Goal: Task Accomplishment & Management: Use online tool/utility

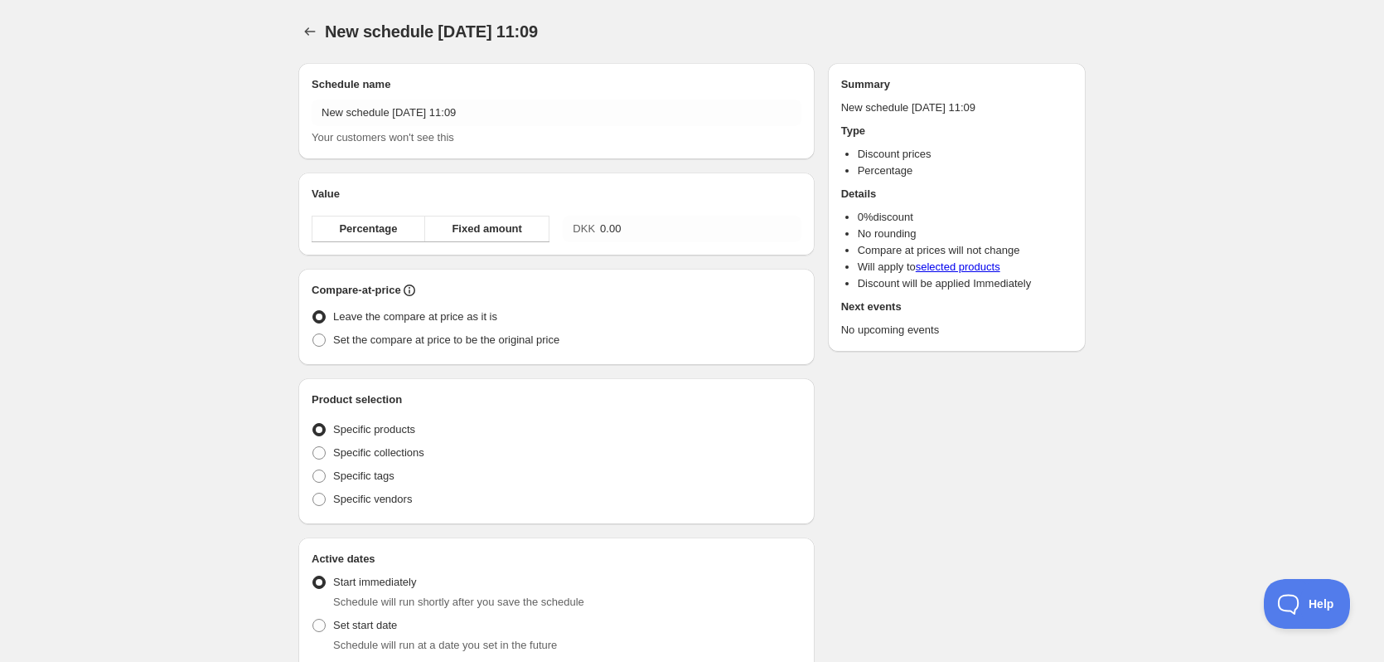
radio input "true"
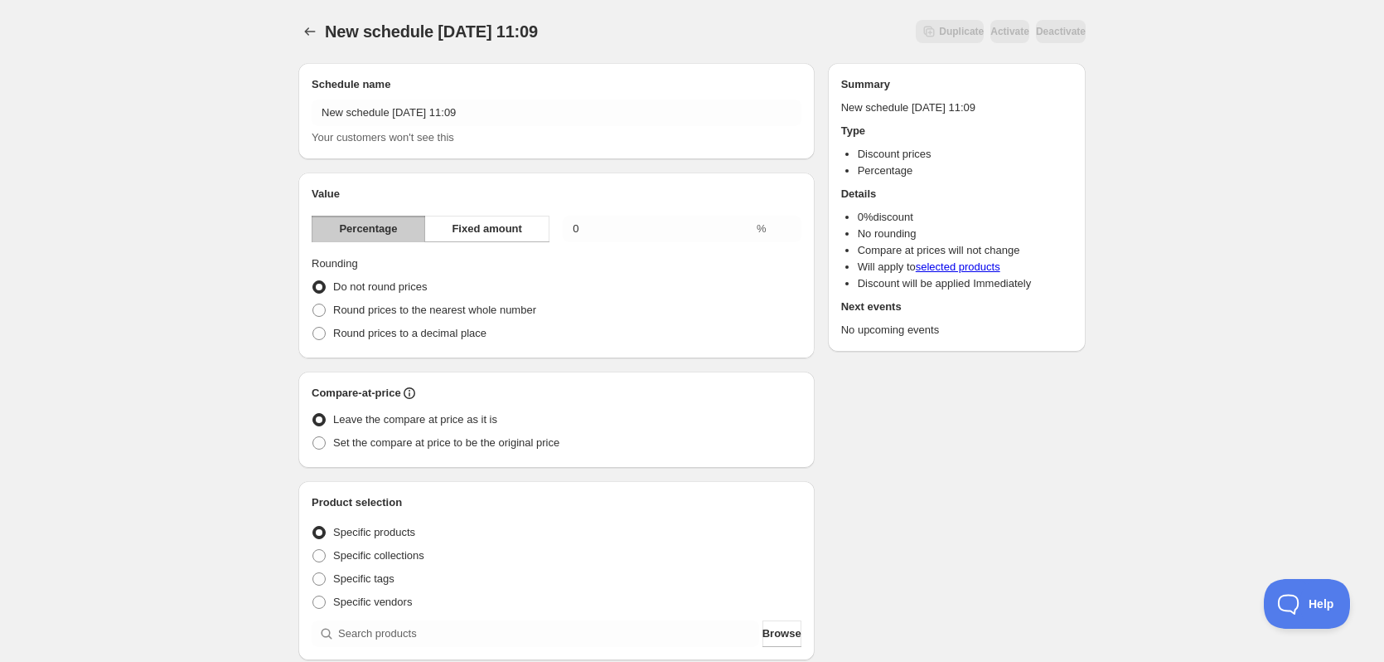
click at [534, 95] on div "Schedule name New schedule [DATE] 11:09 Your customers won't see this" at bounding box center [557, 111] width 490 height 70
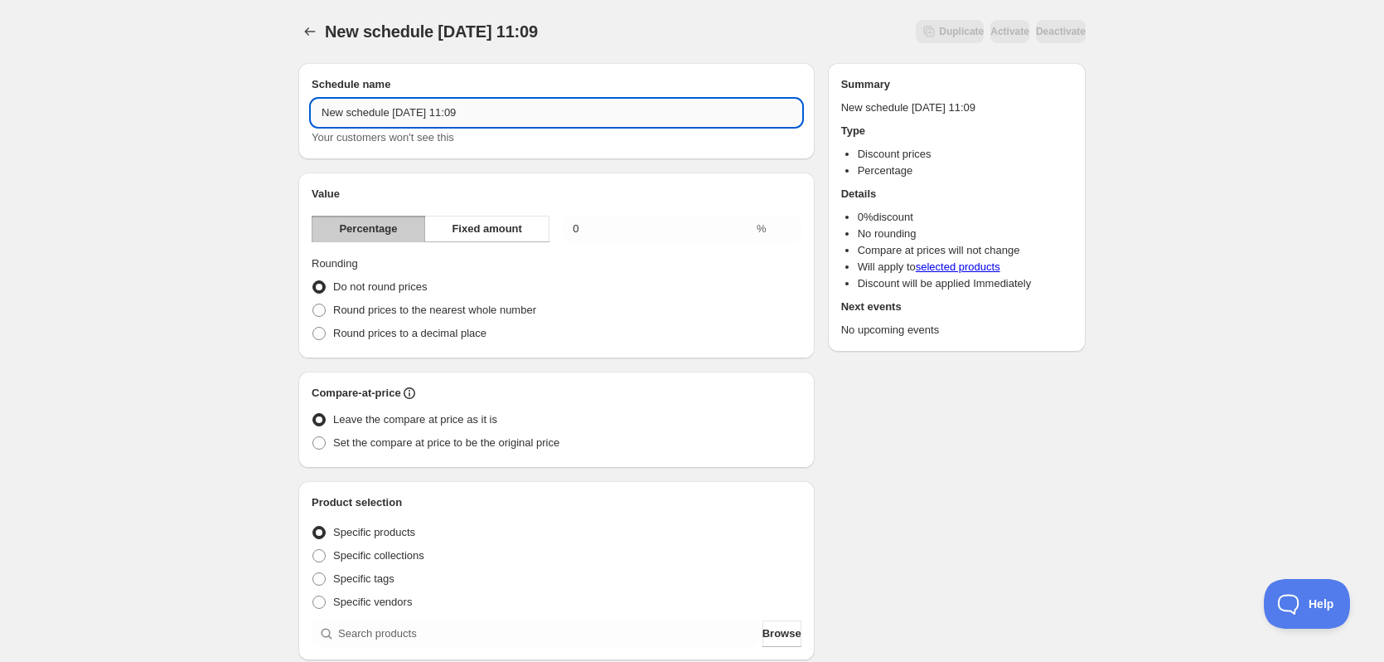
click at [508, 119] on input "New schedule [DATE] 11:09" at bounding box center [557, 112] width 490 height 27
type input "Efterårstilbud -5% på tilbehør"
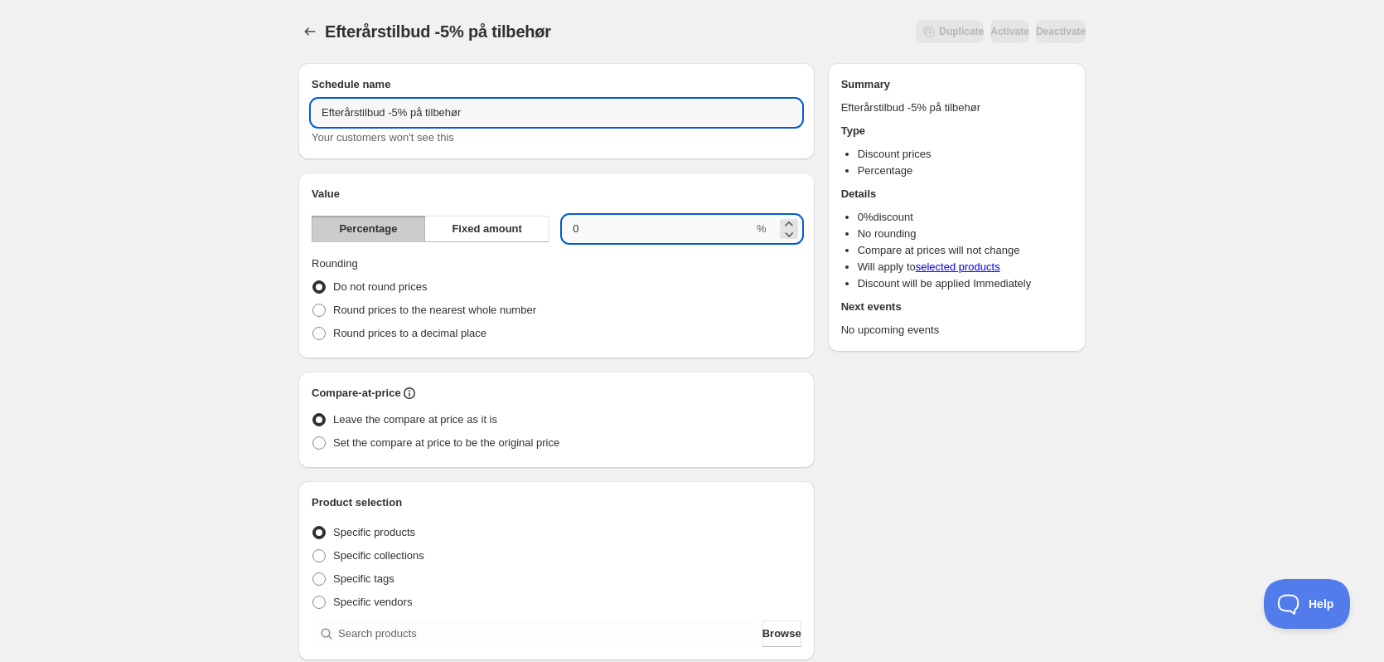
click at [637, 225] on input "0.00" at bounding box center [658, 229] width 191 height 27
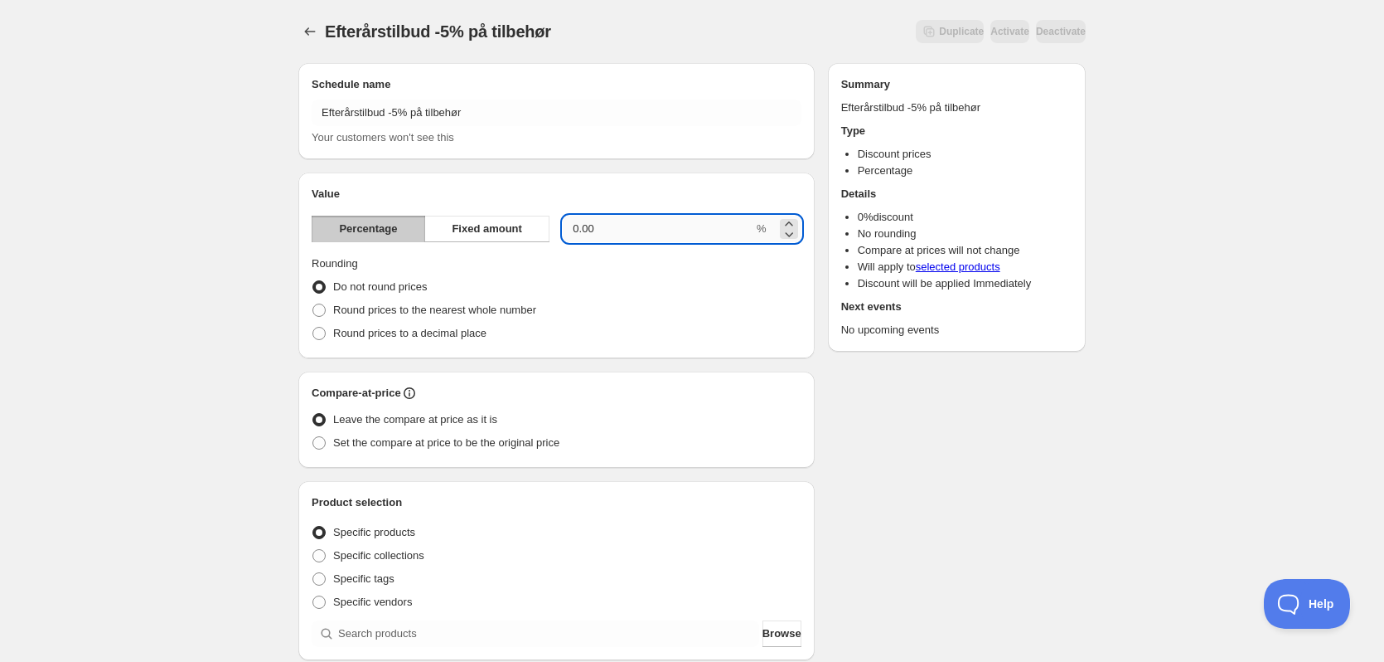
click at [637, 225] on input "0.00" at bounding box center [658, 229] width 191 height 27
type input "5"
click at [995, 404] on div "Schedule name Efterårstilbud -5% på tilbehør Your customers won't see this Valu…" at bounding box center [685, 622] width 801 height 1144
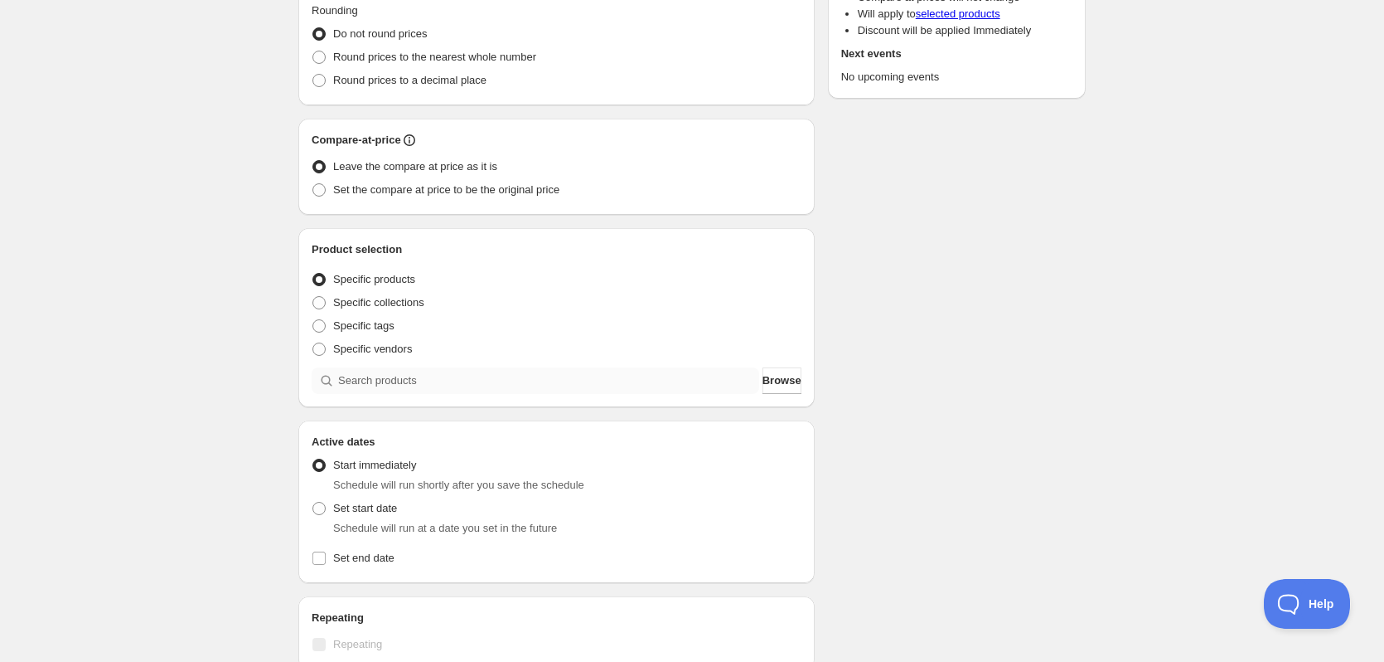
scroll to position [332, 0]
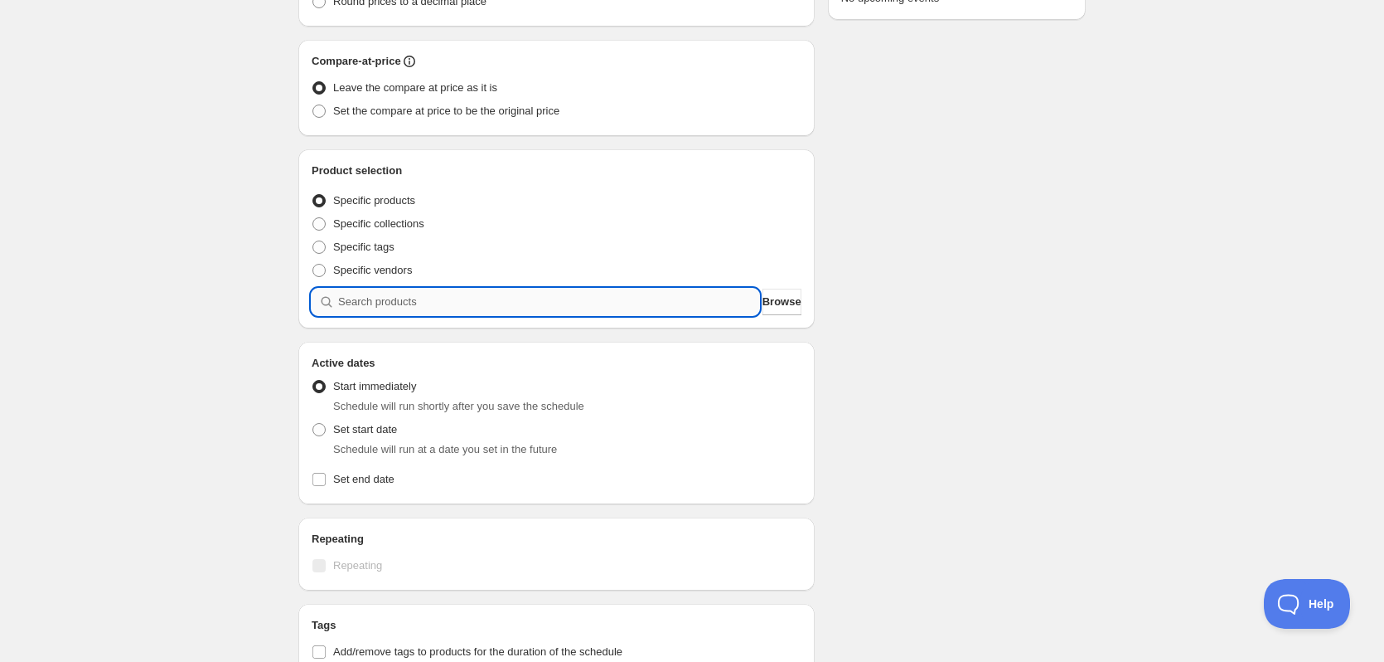
click at [457, 295] on input "search" at bounding box center [548, 301] width 421 height 27
type input "k"
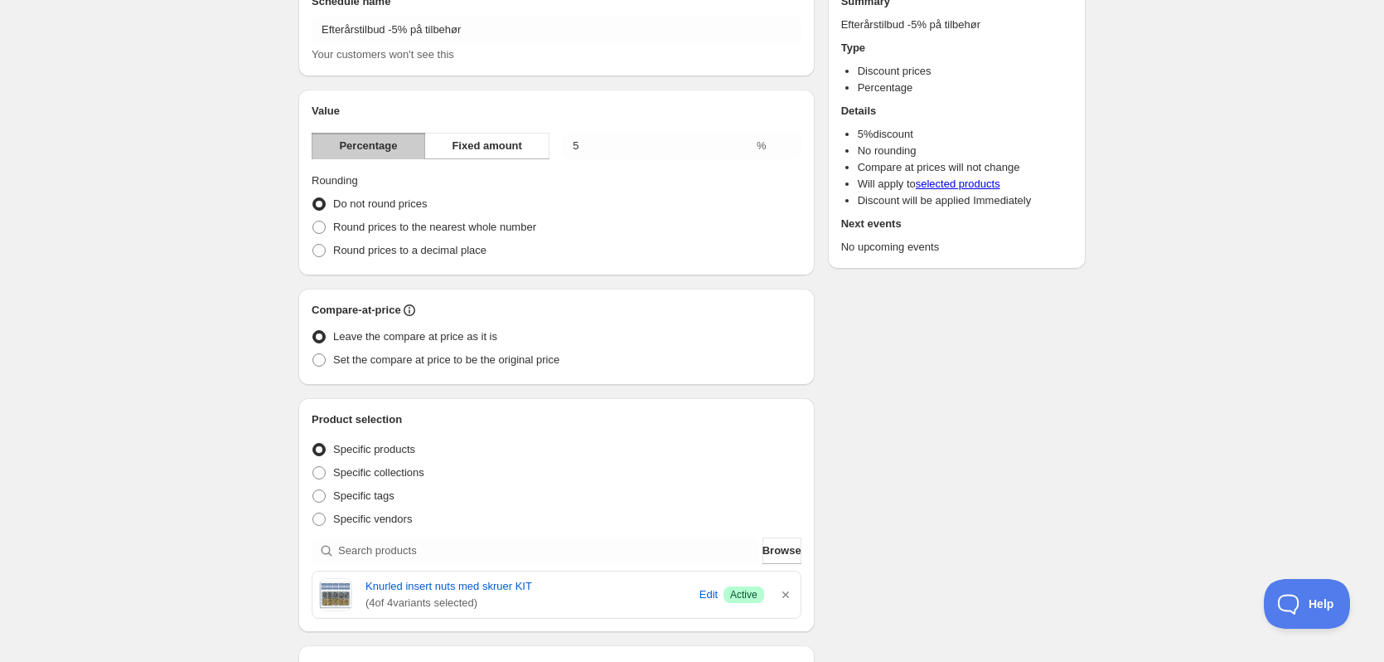
scroll to position [249, 0]
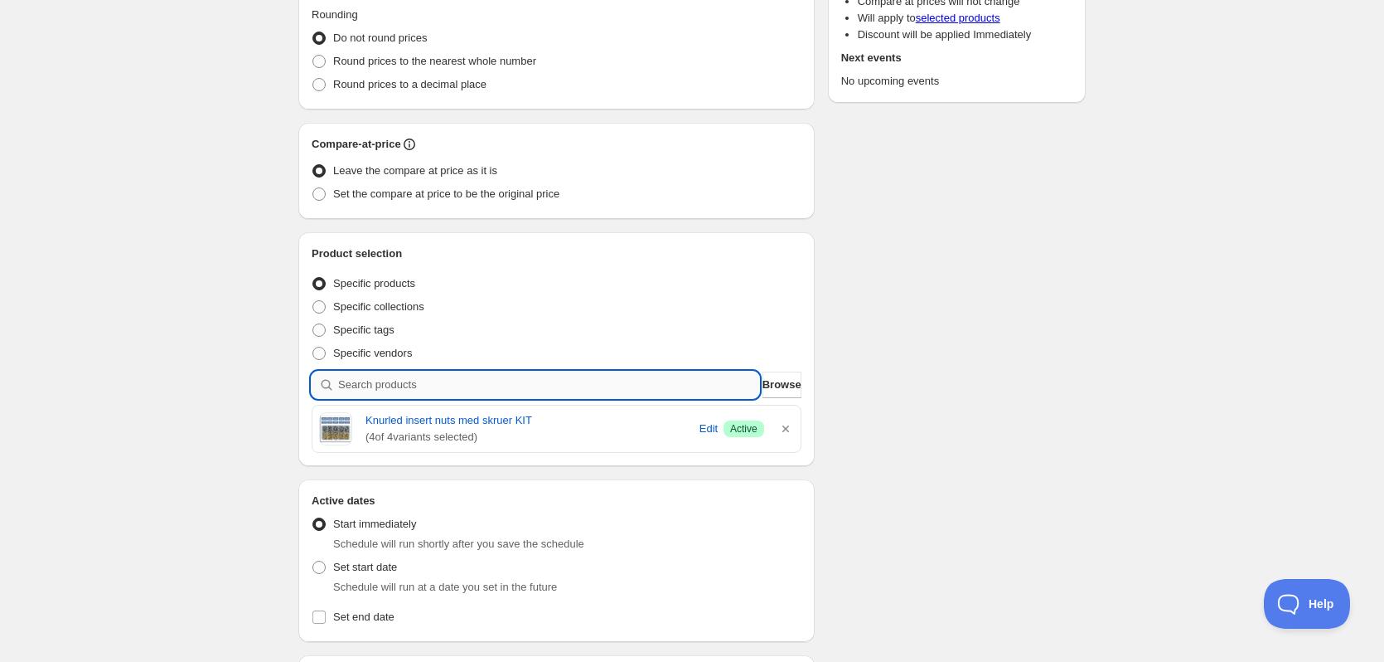
click at [550, 386] on input "search" at bounding box center [548, 384] width 421 height 27
type input "n"
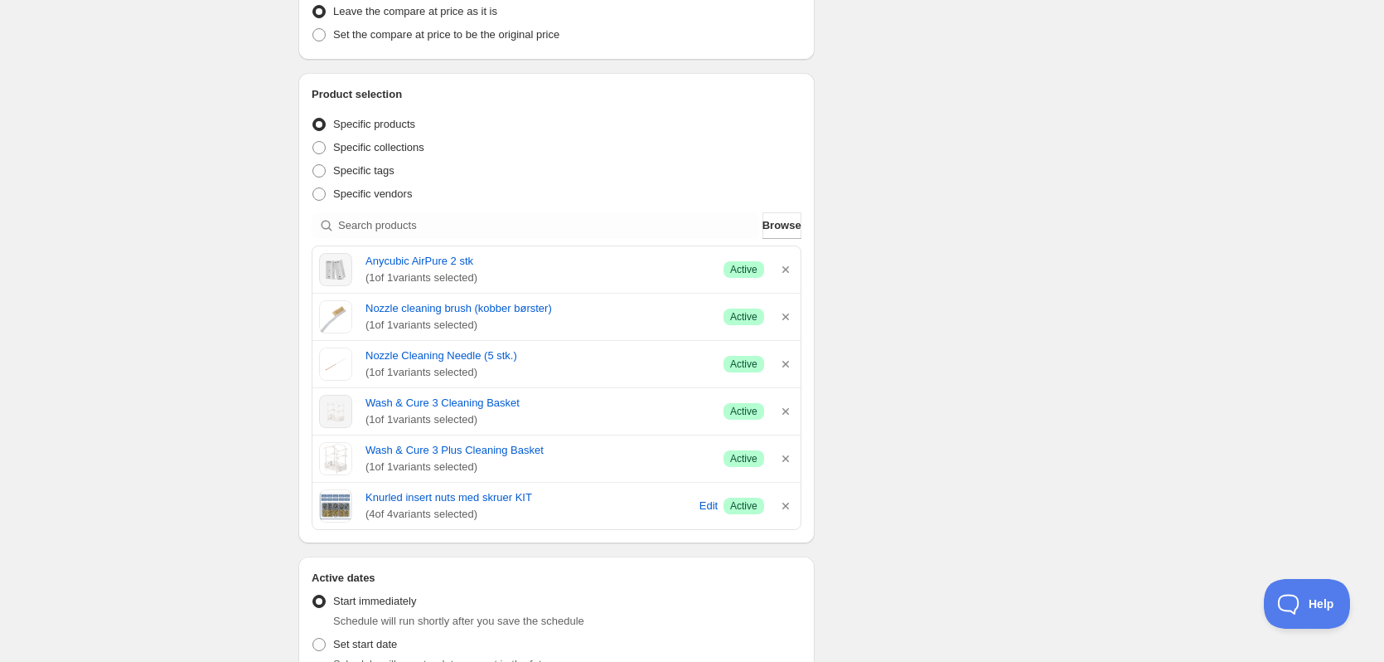
scroll to position [414, 0]
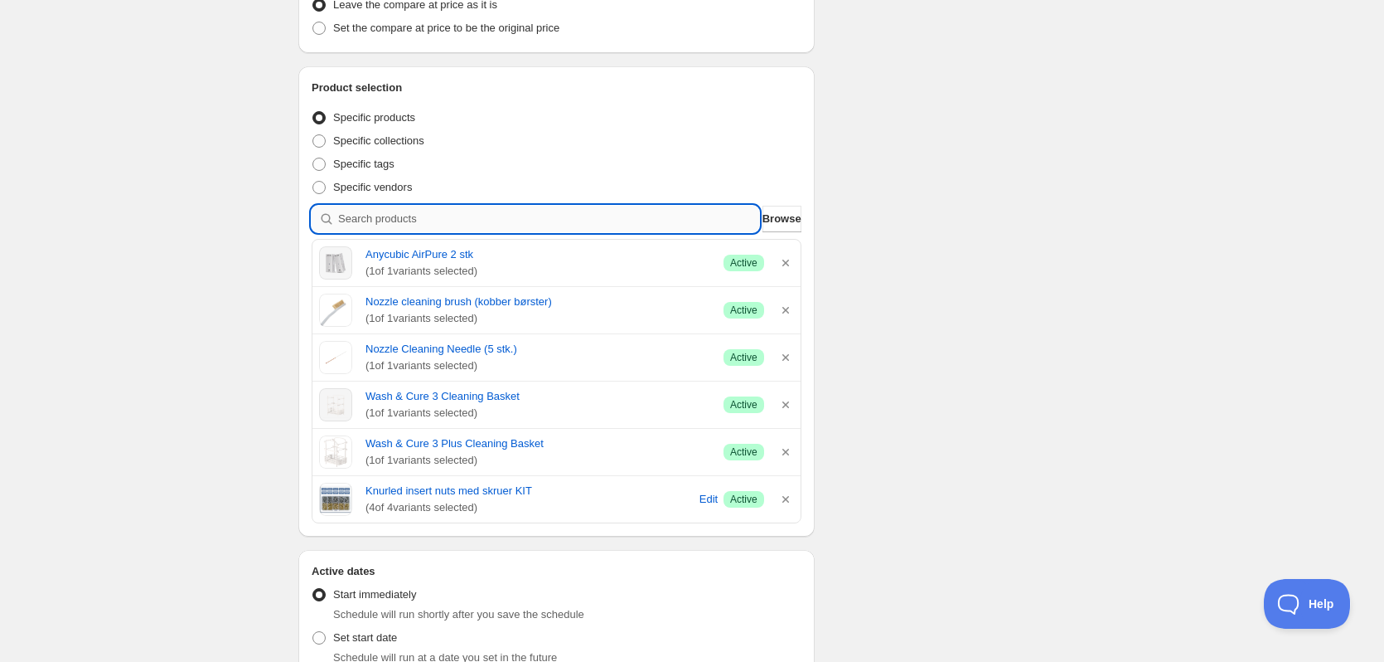
click at [528, 224] on input "search" at bounding box center [548, 219] width 421 height 27
type input "p"
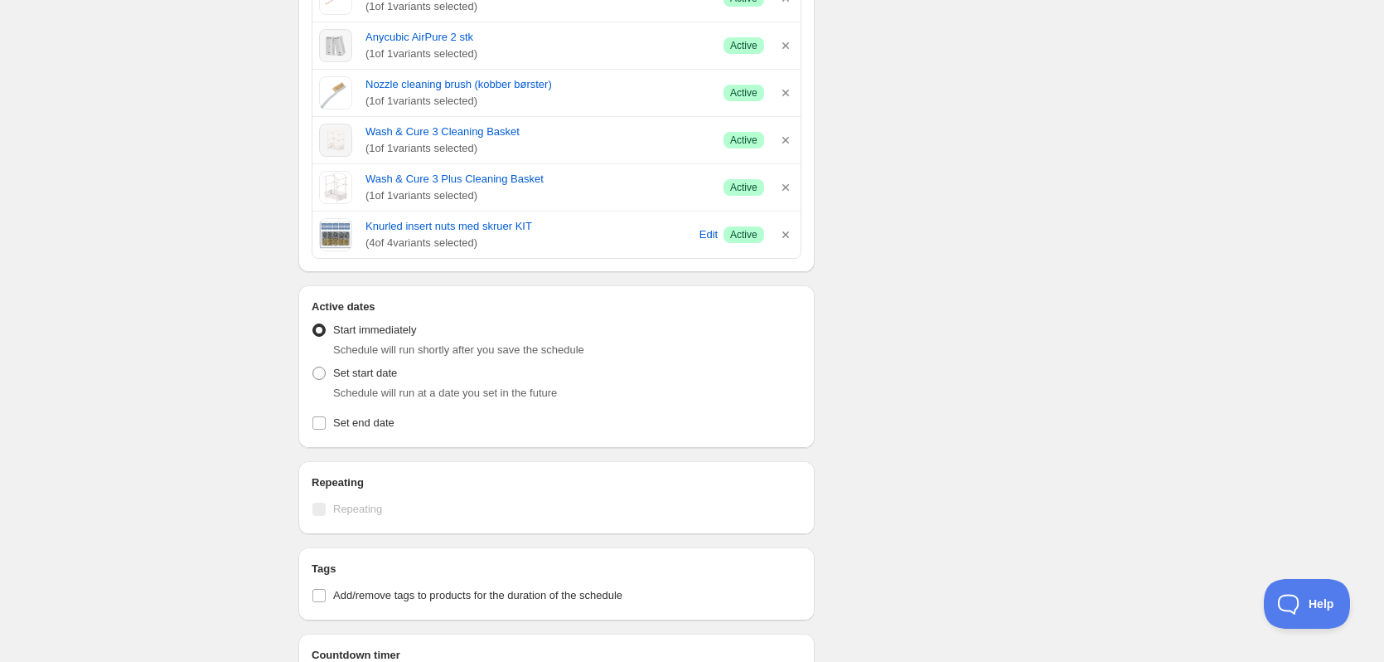
scroll to position [746, 0]
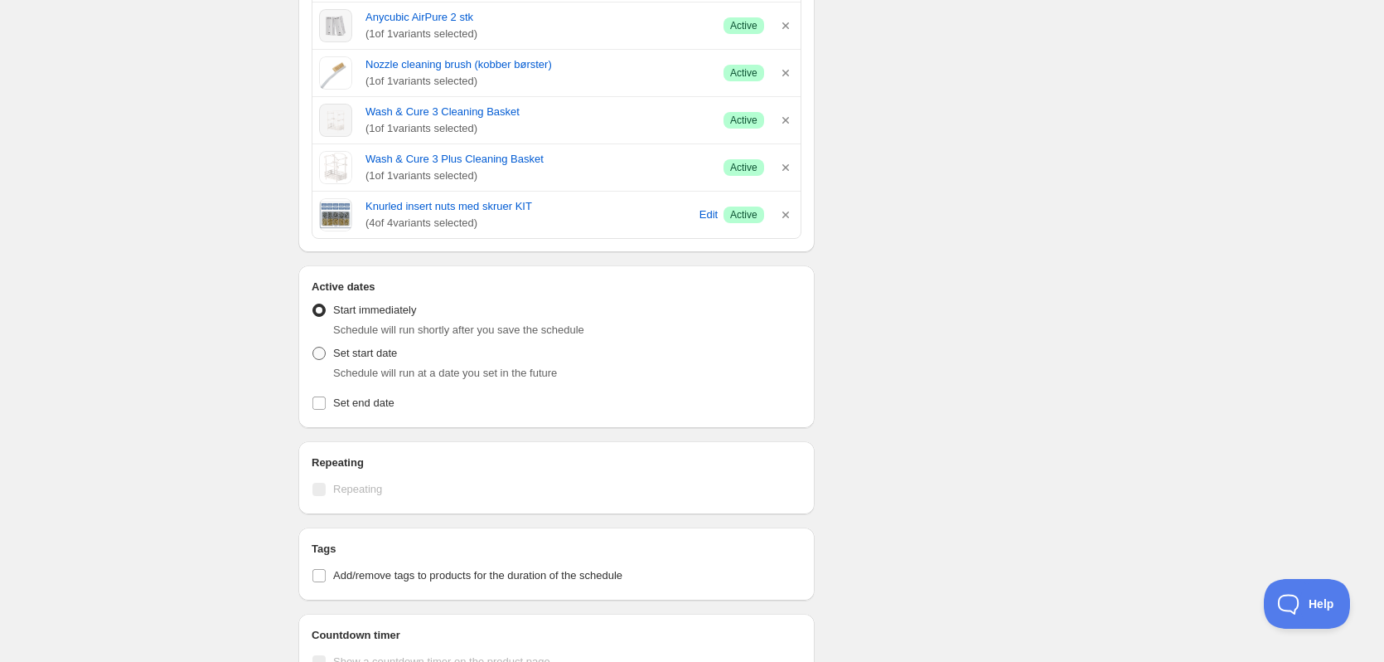
click at [332, 351] on label "Set start date" at bounding box center [354, 353] width 85 height 23
click at [313, 347] on input "Set start date" at bounding box center [313, 347] width 1 height 1
radio input "true"
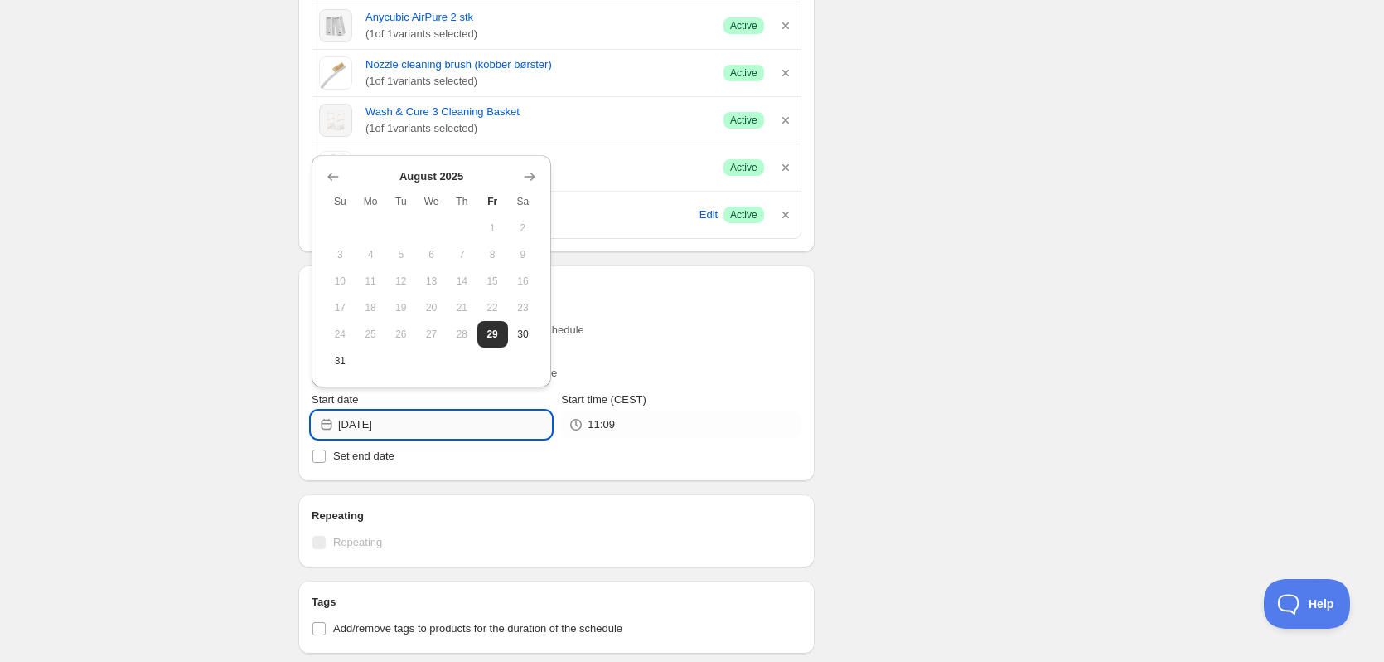
click at [409, 414] on input "[DATE]" at bounding box center [444, 424] width 213 height 27
click at [347, 363] on span "31" at bounding box center [340, 360] width 17 height 13
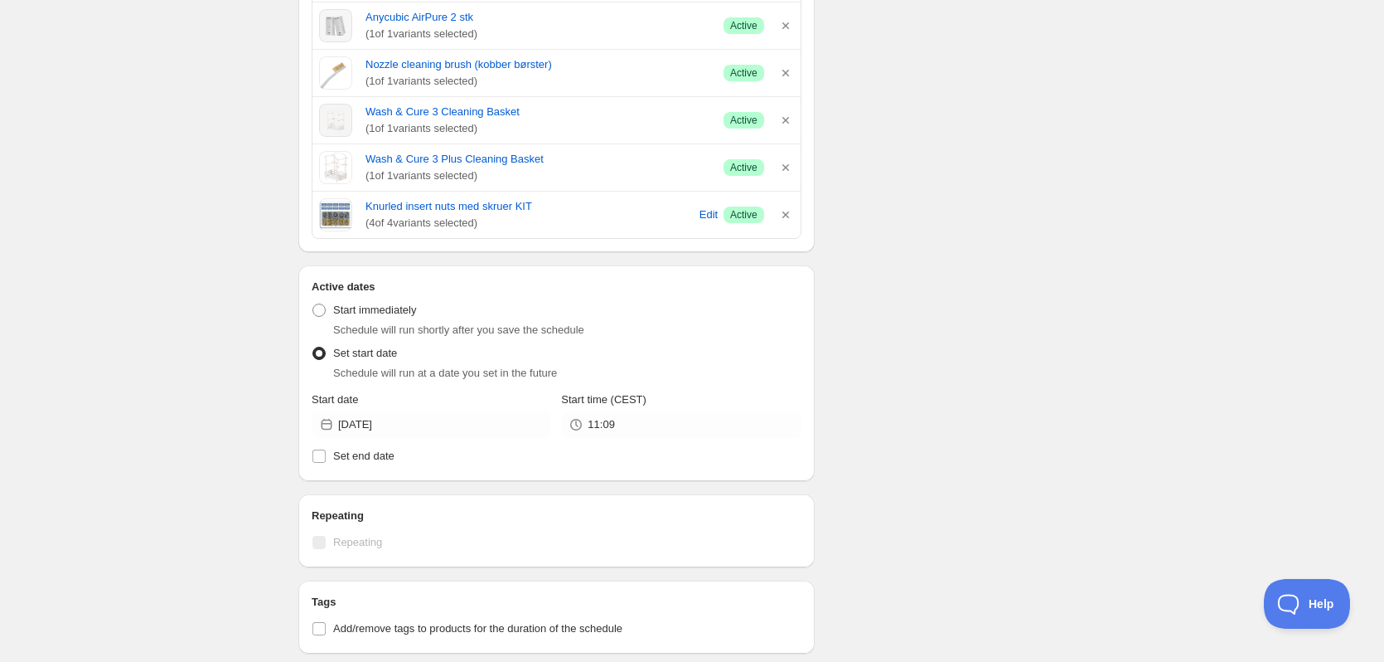
type input "[DATE]"
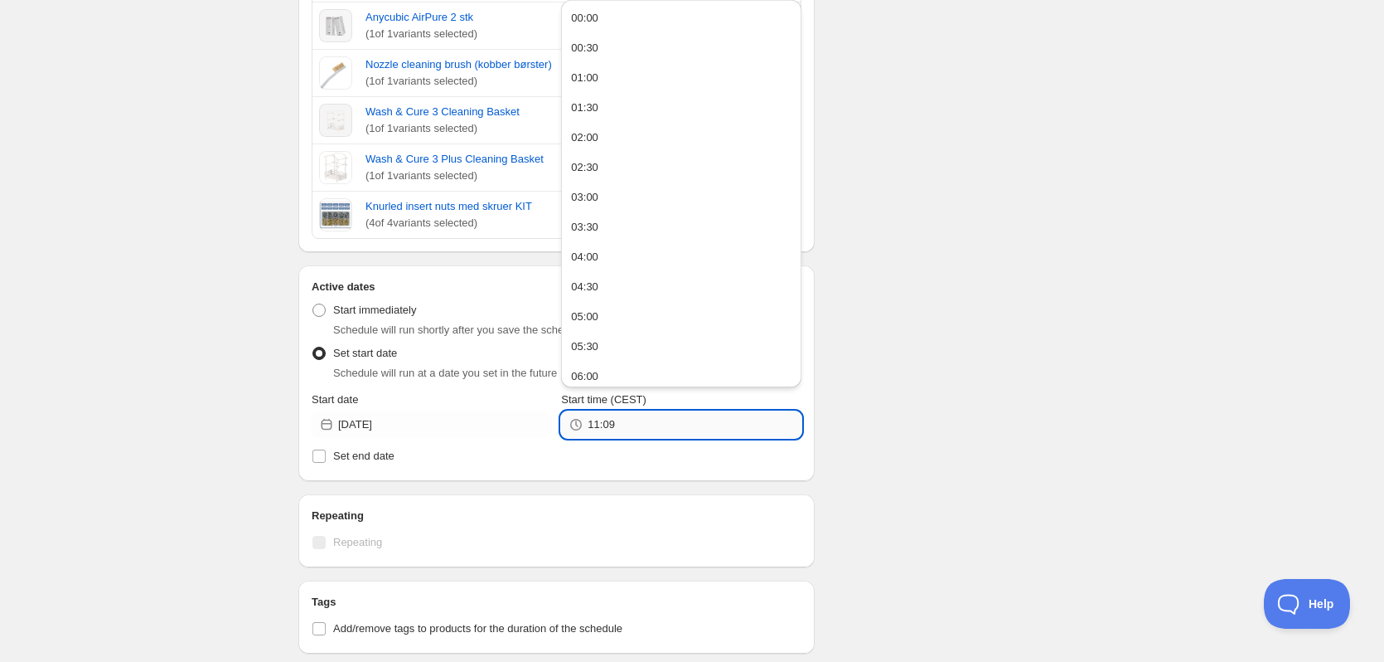
click at [649, 425] on input "11:09" at bounding box center [694, 424] width 213 height 27
type input "23:59"
click at [885, 367] on div "Schedule name Efterårstilbud -5% på tilbehør Your customers won't see this Valu…" at bounding box center [685, 71] width 801 height 1535
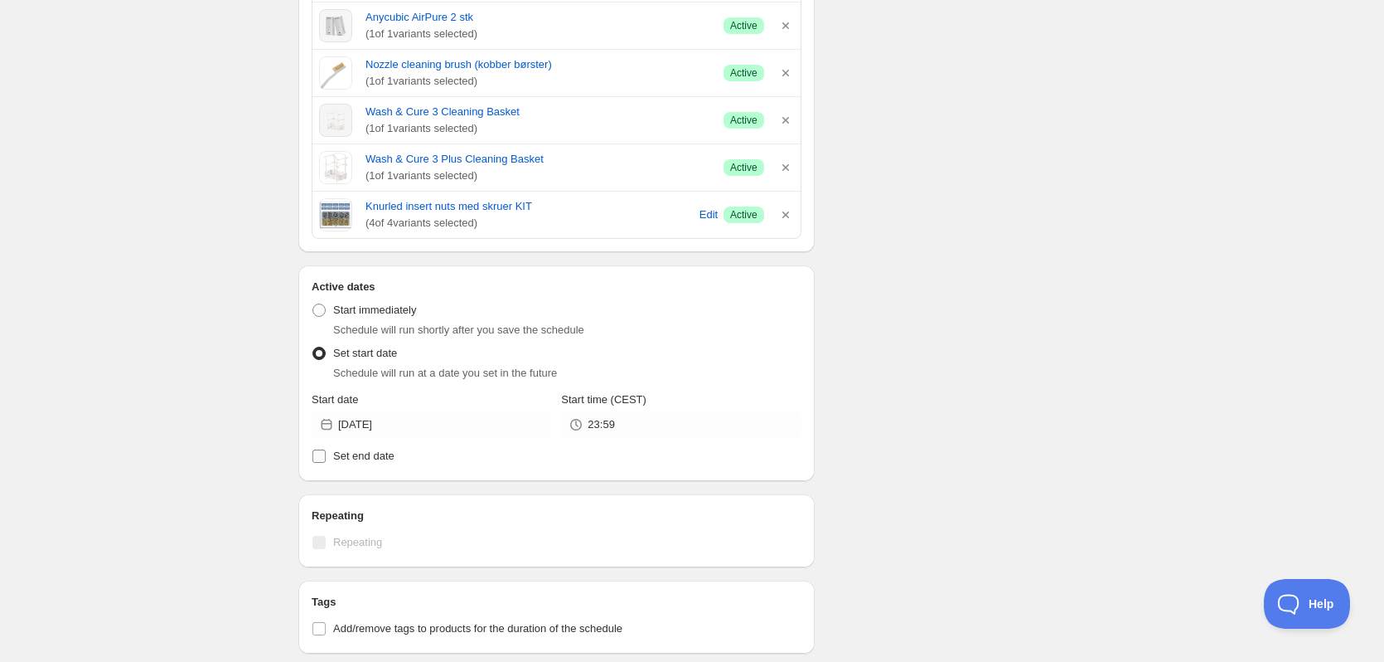
click at [332, 453] on label "Set end date" at bounding box center [557, 455] width 490 height 23
click at [326, 453] on input "Set end date" at bounding box center [319, 455] width 13 height 13
checkbox input "true"
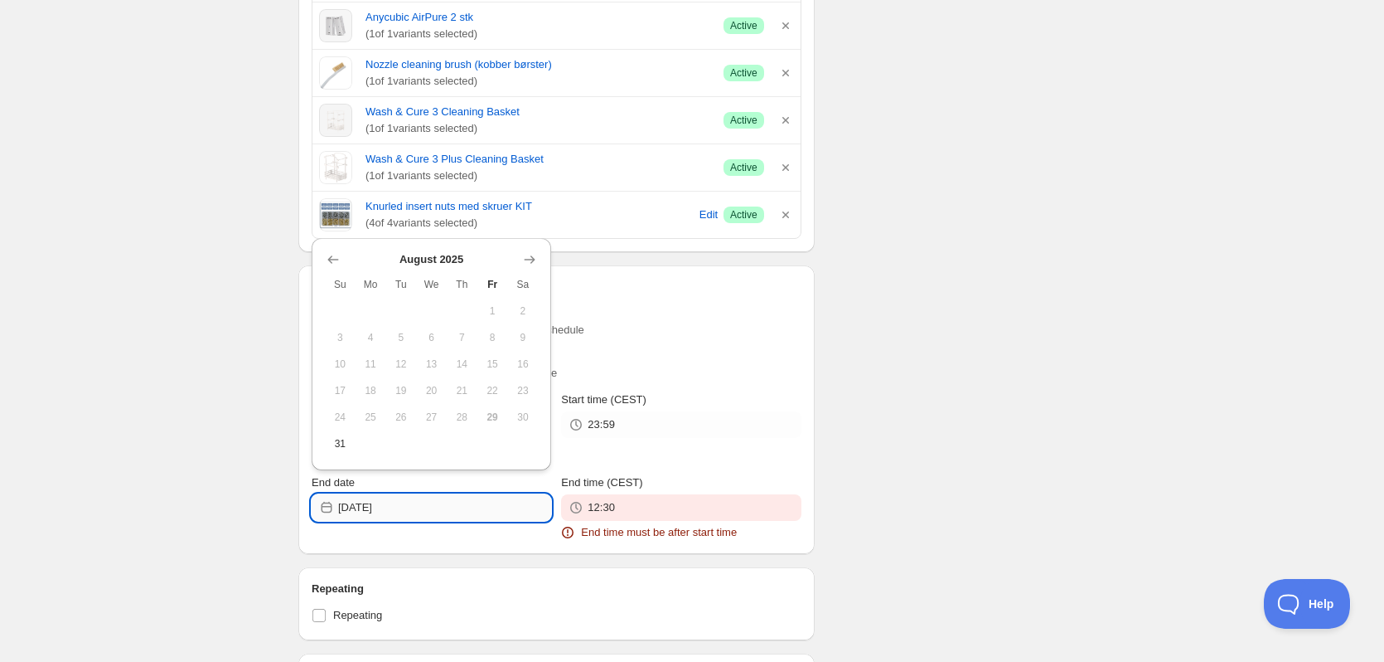
click at [432, 516] on input "[DATE]" at bounding box center [444, 507] width 213 height 27
click at [529, 257] on icon "Show next month, September 2025" at bounding box center [529, 259] width 17 height 17
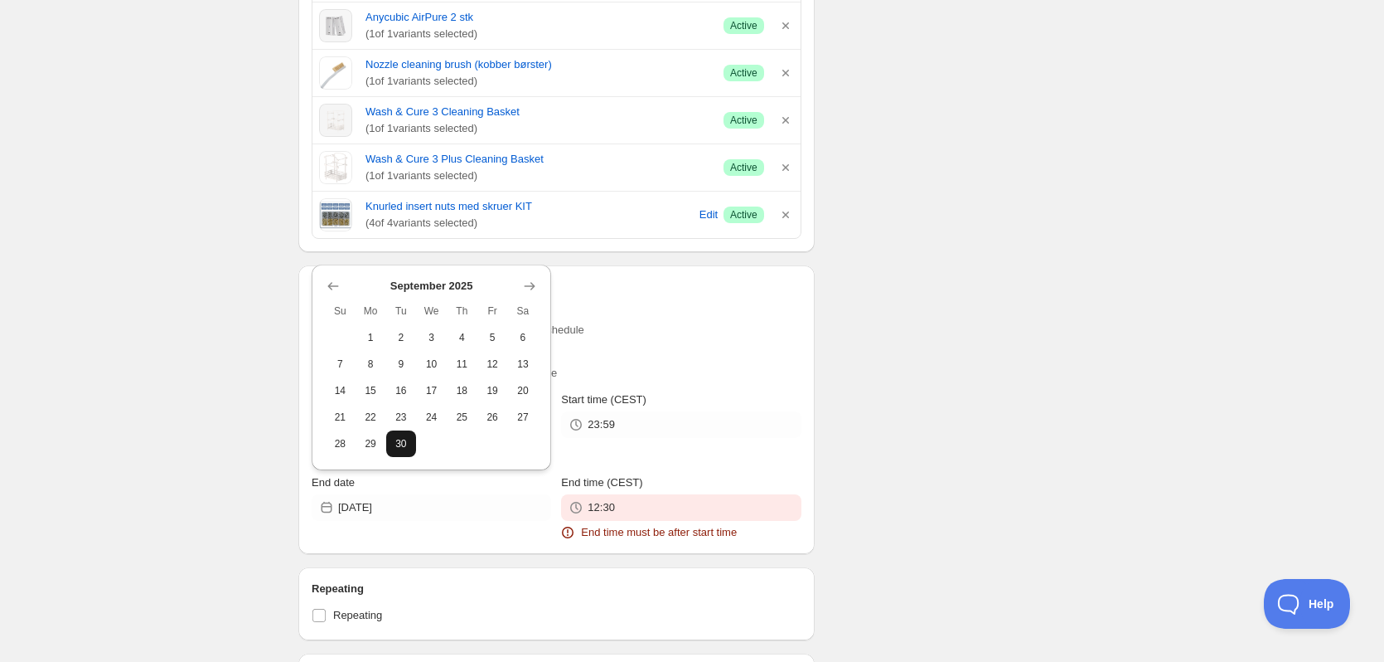
click at [399, 445] on span "30" at bounding box center [401, 443] width 17 height 13
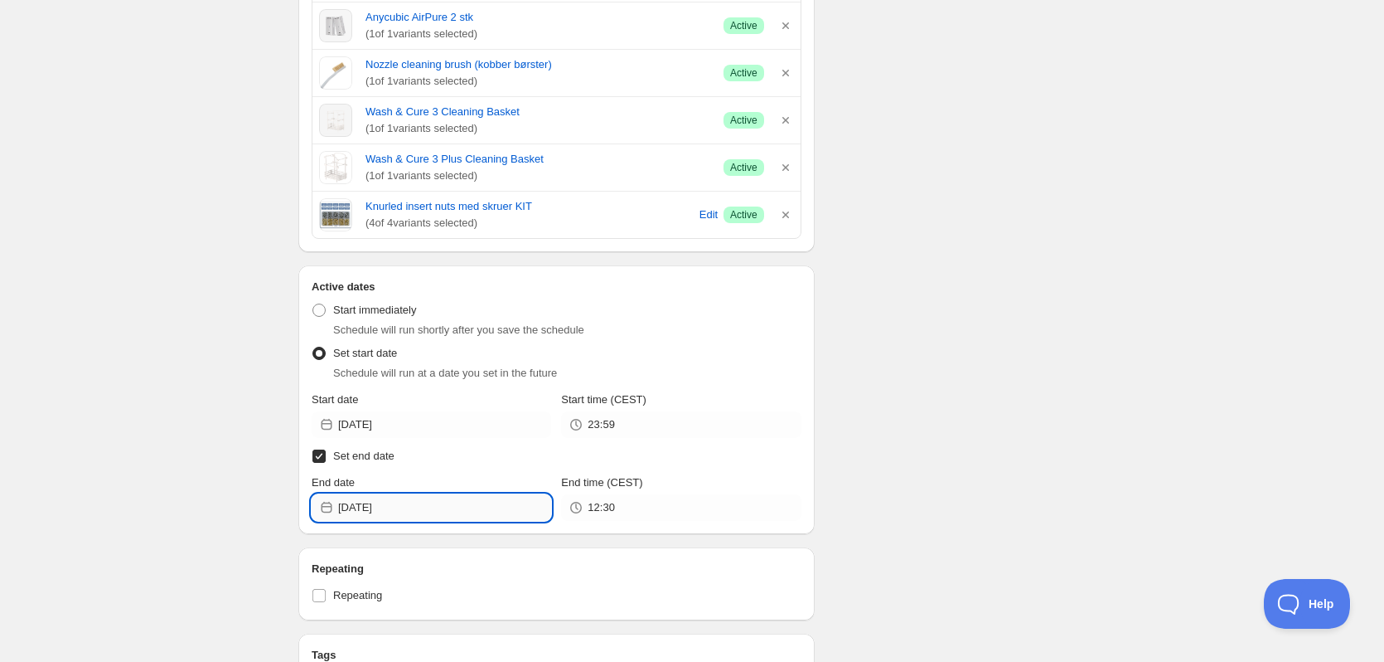
click at [450, 500] on input "[DATE]" at bounding box center [444, 507] width 213 height 27
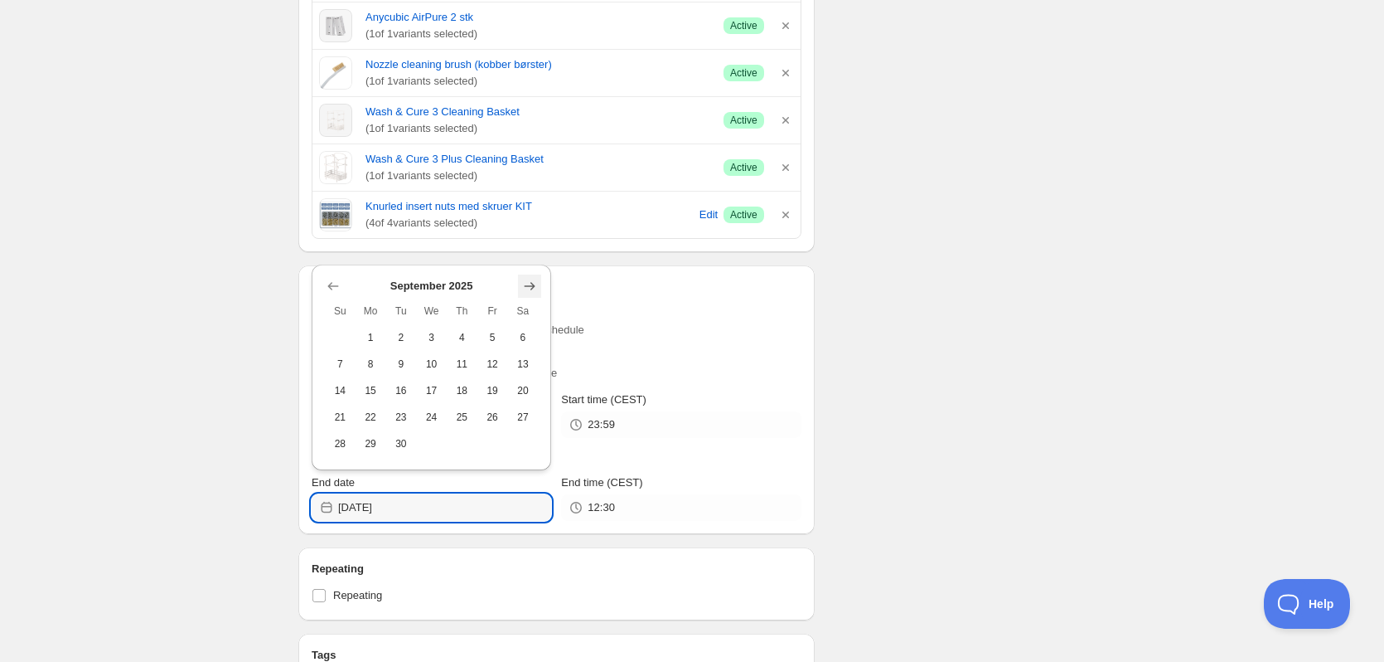
click at [531, 281] on icon "Show next month, October 2025" at bounding box center [529, 286] width 17 height 17
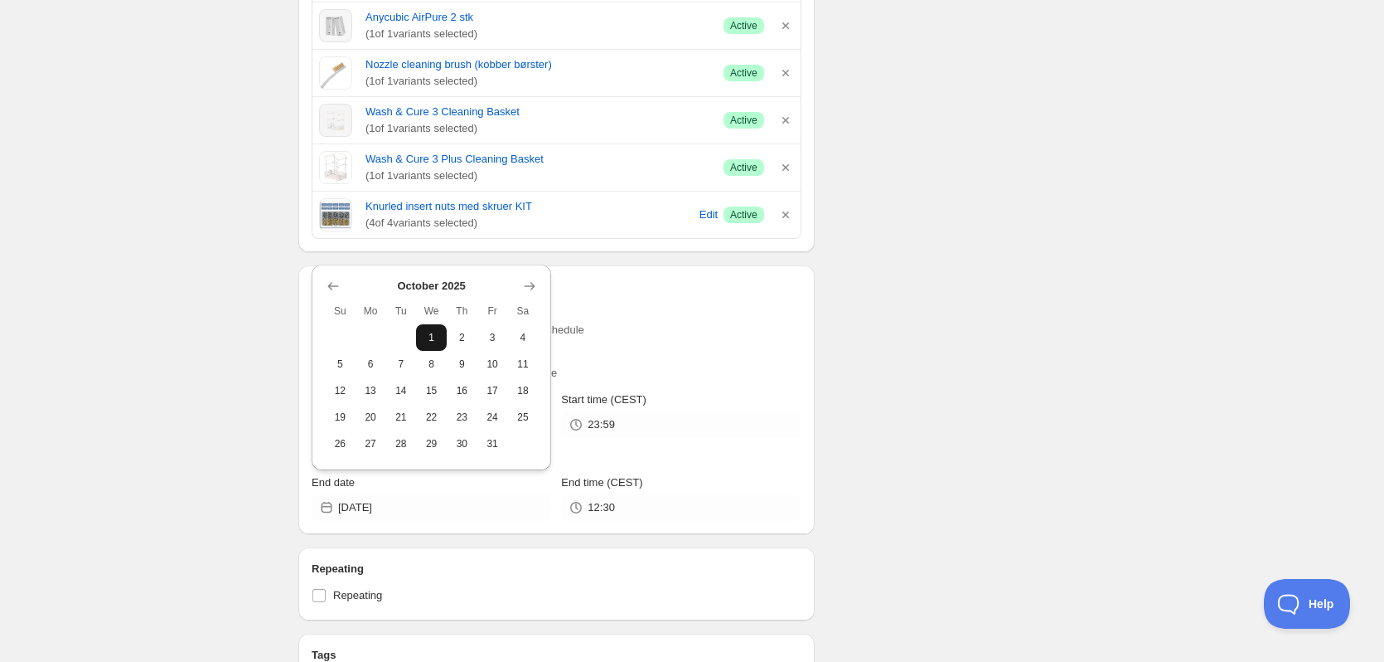
click at [435, 332] on span "1" at bounding box center [431, 337] width 17 height 13
type input "[DATE]"
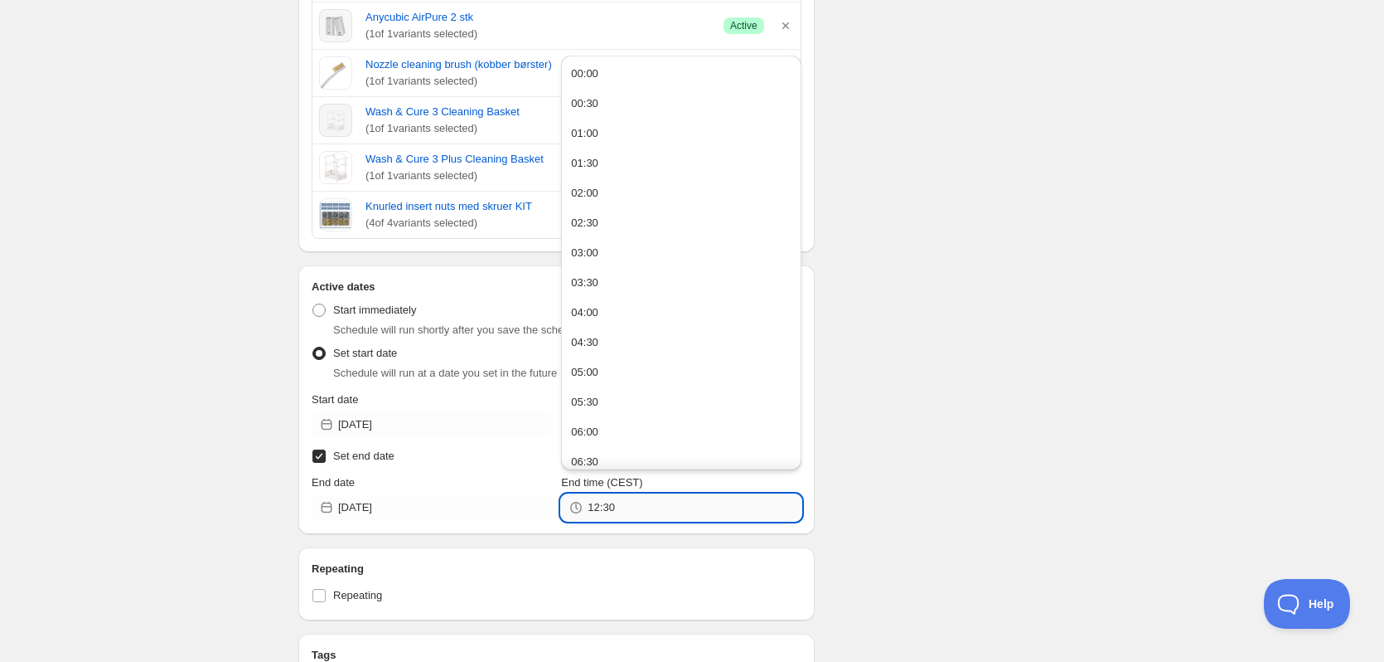
click at [614, 501] on input "12:30" at bounding box center [694, 507] width 213 height 27
type input "00:01"
click at [908, 325] on div "Schedule name Efterårstilbud -5% på tilbehør Your customers won't see this Valu…" at bounding box center [685, 98] width 801 height 1588
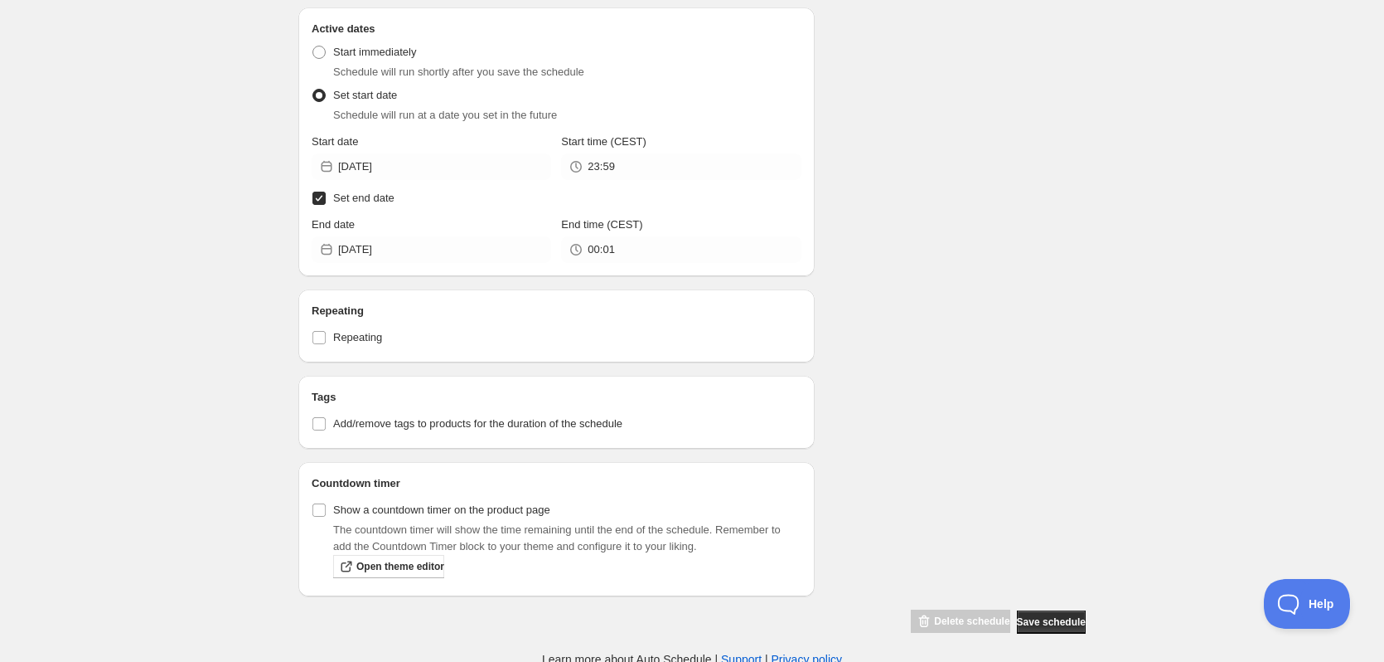
scroll to position [1008, 0]
click at [328, 498] on label "Show a countdown timer on the product page" at bounding box center [431, 505] width 239 height 23
click at [326, 499] on input "Show a countdown timer on the product page" at bounding box center [319, 505] width 13 height 13
checkbox input "true"
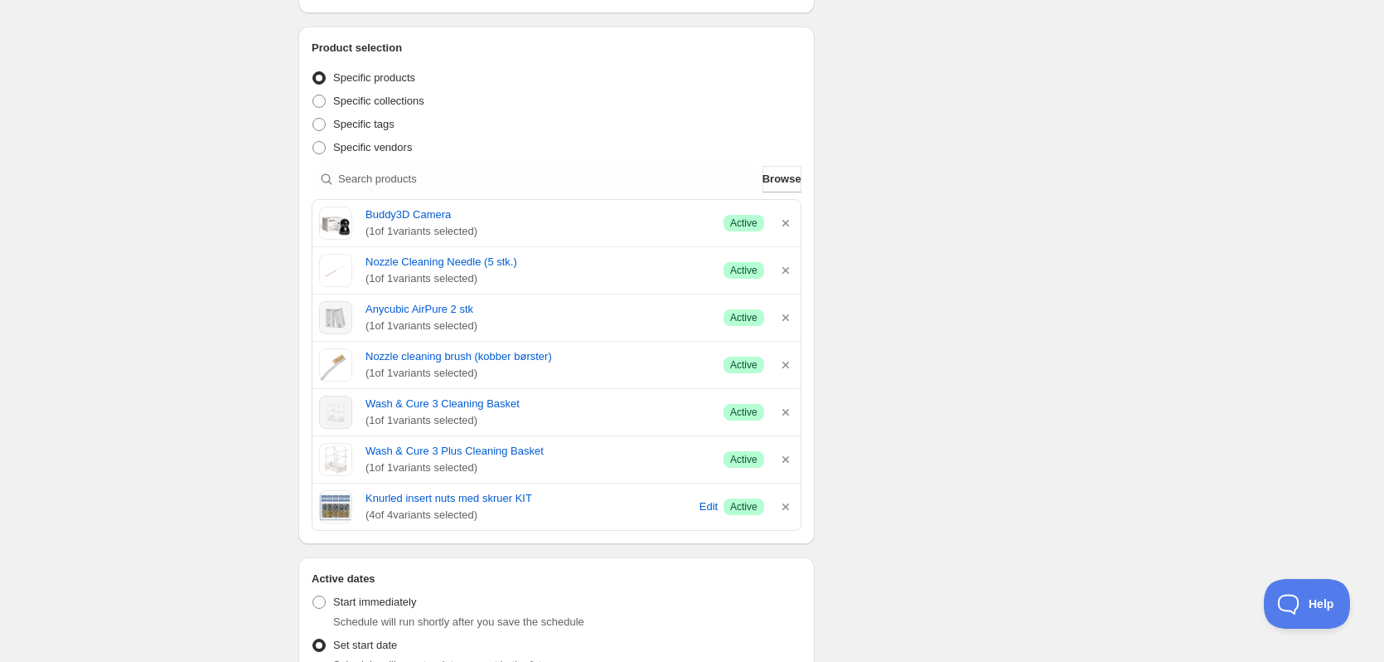
scroll to position [428, 0]
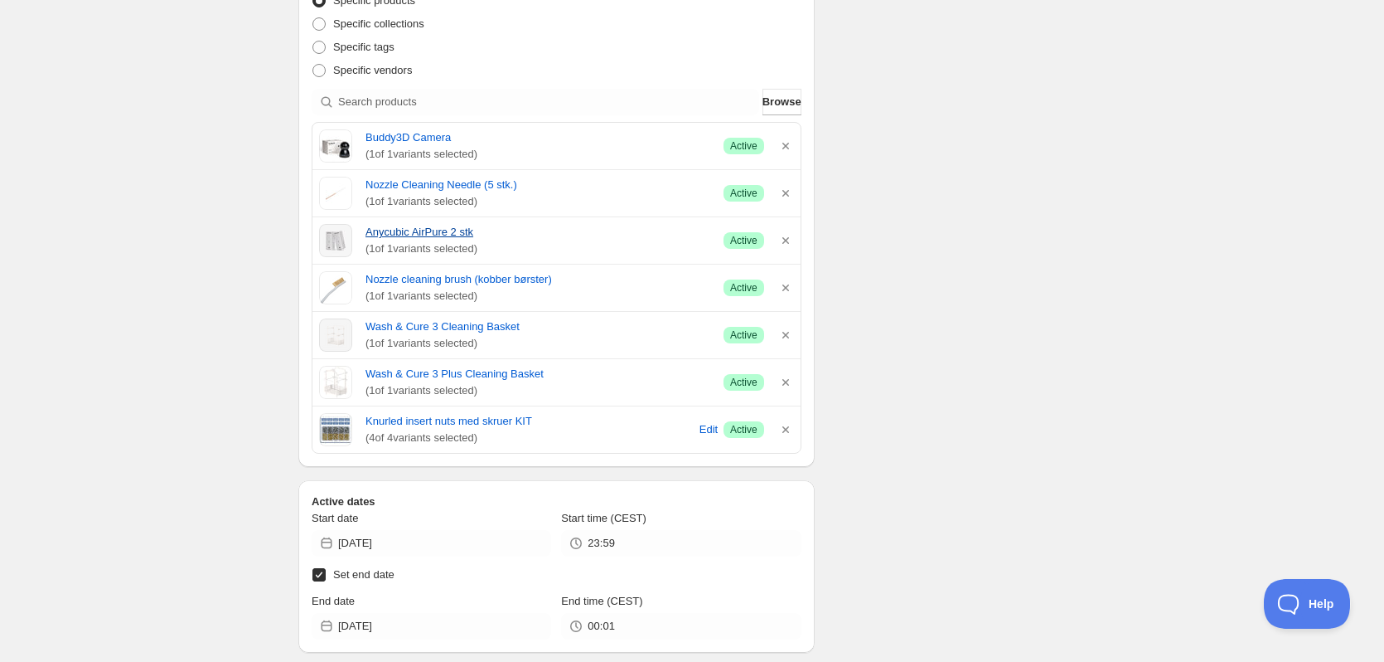
scroll to position [580, 0]
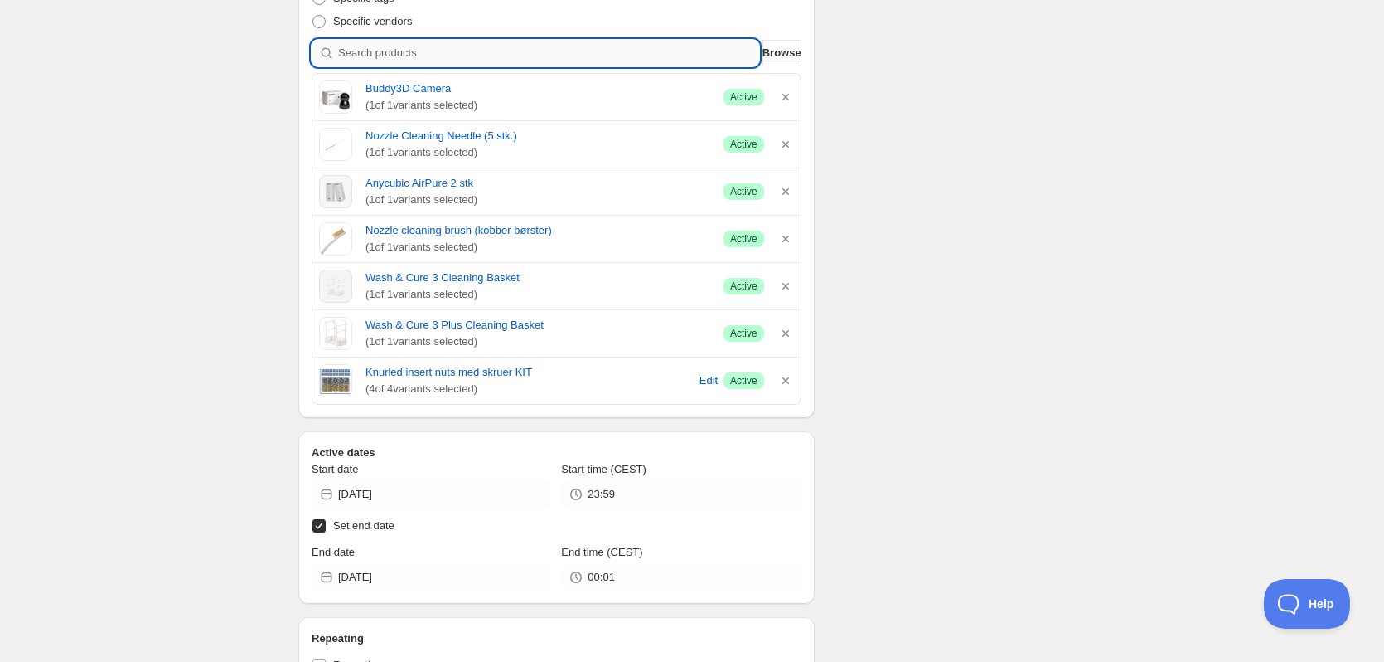
click at [440, 51] on input "search" at bounding box center [548, 53] width 421 height 27
type input "r"
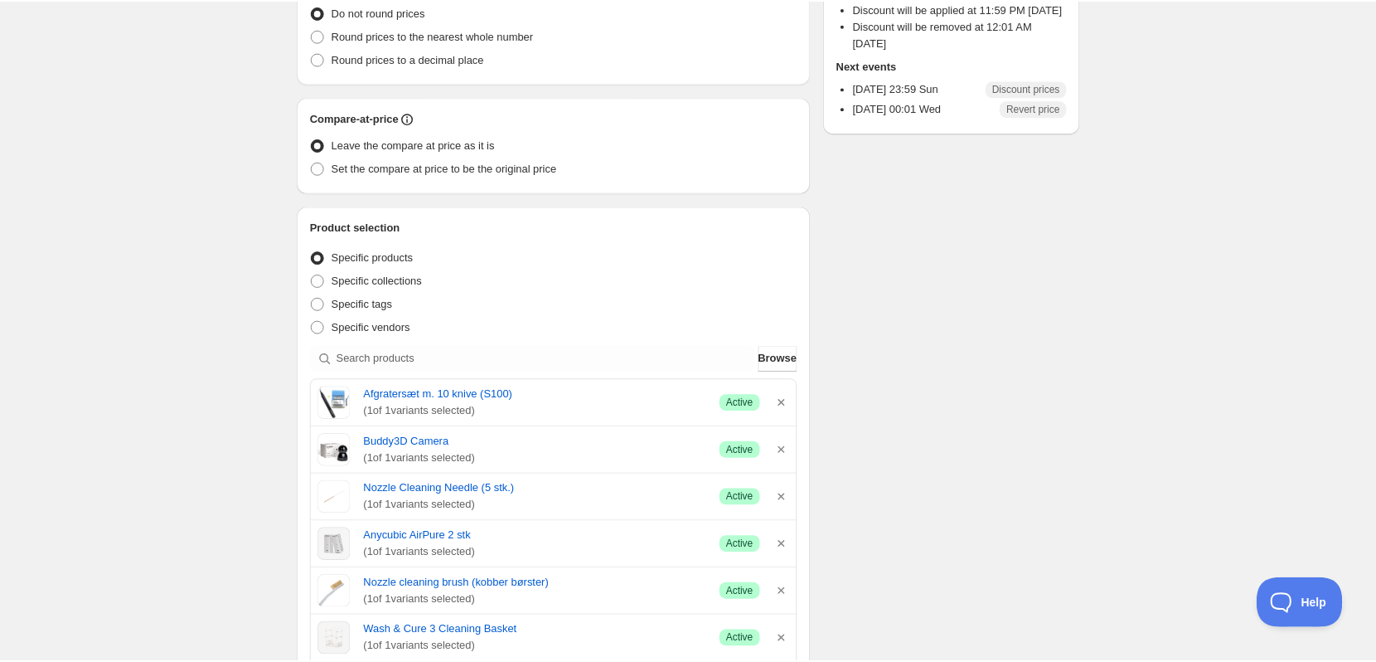
scroll to position [0, 0]
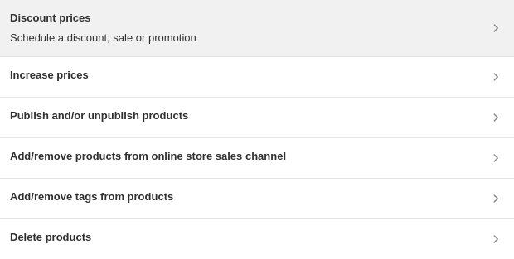
click at [245, 12] on div "Discount prices Schedule a discount, sale or promotion" at bounding box center [257, 28] width 494 height 36
